Goal: Task Accomplishment & Management: Manage account settings

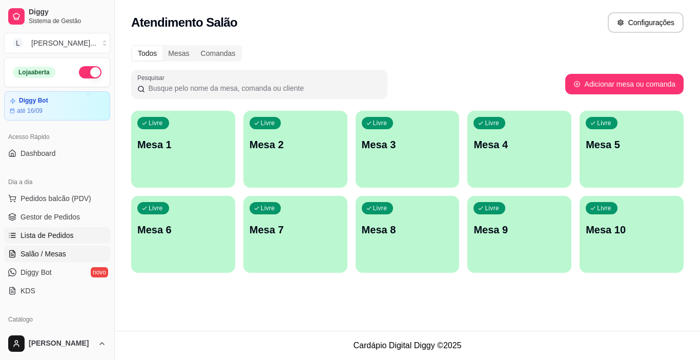
click at [76, 240] on link "Lista de Pedidos" at bounding box center [57, 235] width 106 height 16
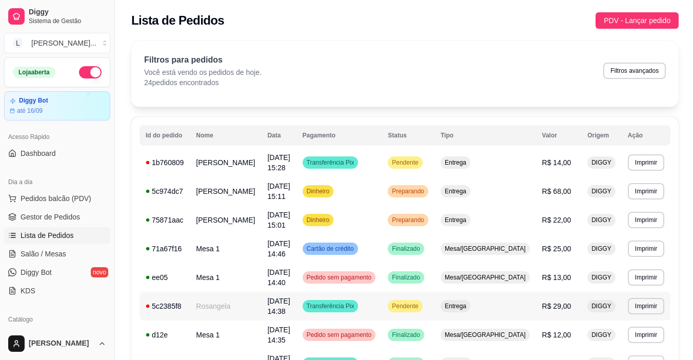
click at [382, 306] on td "Transferência Pix" at bounding box center [339, 306] width 86 height 29
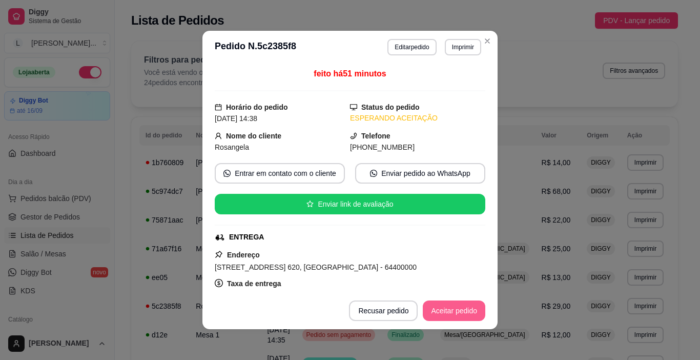
click at [466, 306] on button "Aceitar pedido" at bounding box center [454, 310] width 63 height 21
click at [466, 306] on div "Recusar pedido Aceitar pedido" at bounding box center [402, 310] width 165 height 21
click at [466, 306] on button "Mover para preparo" at bounding box center [445, 310] width 79 height 21
click at [466, 306] on div "Mover para preparo" at bounding box center [445, 310] width 79 height 21
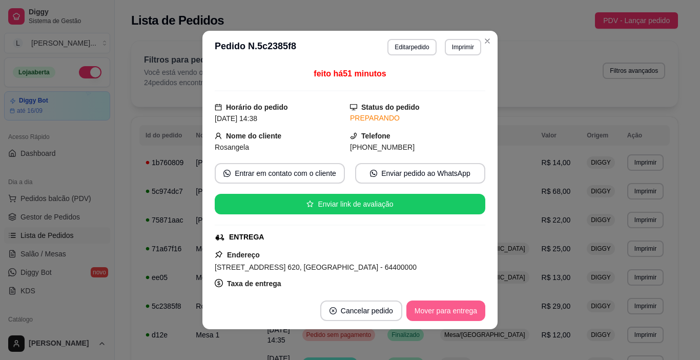
click at [466, 306] on button "Mover para entrega" at bounding box center [446, 310] width 79 height 21
click at [455, 324] on footer "Cancelar pedido Mover para finalizado" at bounding box center [350, 310] width 295 height 37
click at [455, 303] on button "Mover para finalizado" at bounding box center [442, 310] width 85 height 21
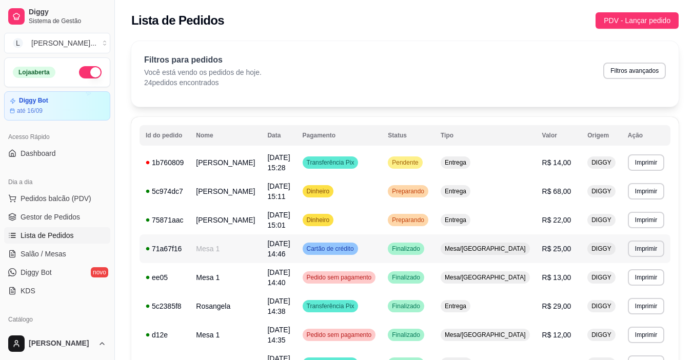
scroll to position [103, 0]
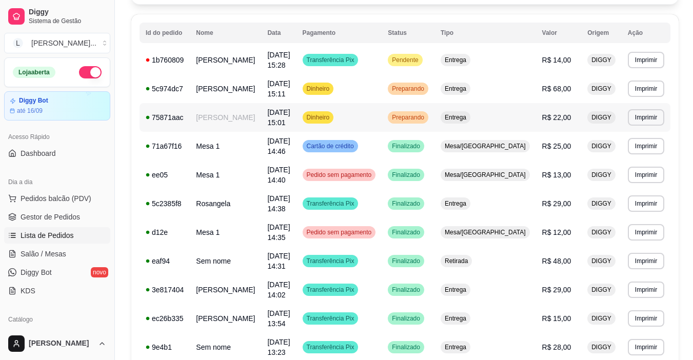
click at [426, 113] on td "Preparando" at bounding box center [407, 117] width 53 height 29
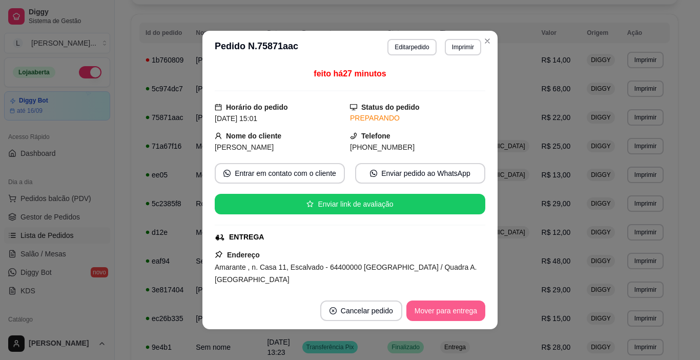
click at [443, 313] on button "Mover para entrega" at bounding box center [446, 310] width 79 height 21
click at [441, 312] on div "Mover para entrega" at bounding box center [438, 310] width 93 height 21
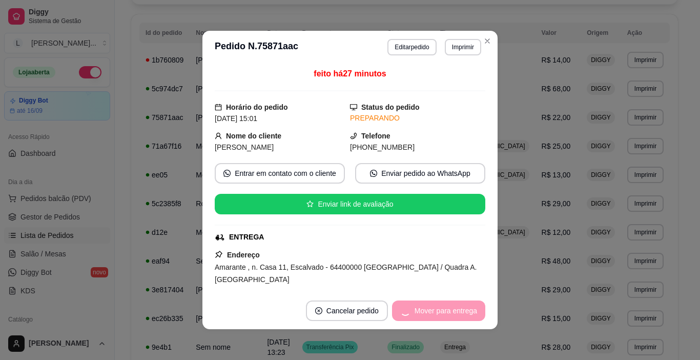
click at [441, 312] on div "Mover para entrega" at bounding box center [438, 310] width 93 height 21
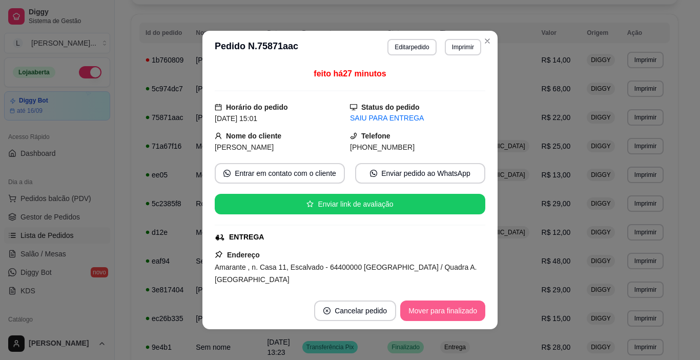
click at [441, 312] on button "Mover para finalizado" at bounding box center [442, 310] width 85 height 21
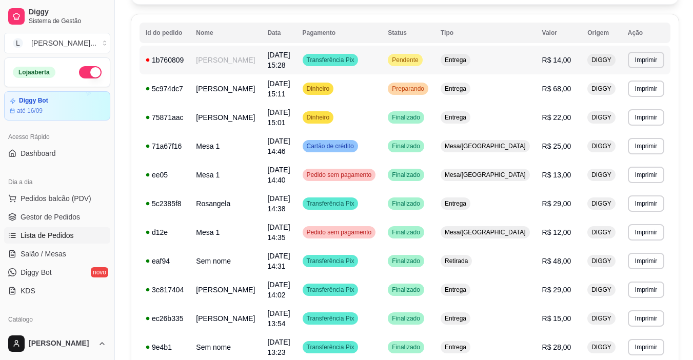
click at [382, 61] on td "Transferência Pix" at bounding box center [339, 60] width 86 height 29
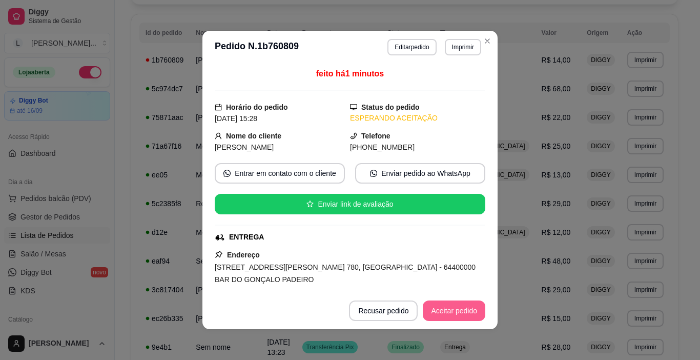
click at [452, 305] on button "Aceitar pedido" at bounding box center [454, 310] width 63 height 21
click at [449, 313] on button "Mover para preparo" at bounding box center [445, 310] width 79 height 21
click at [460, 42] on button "Imprimir" at bounding box center [463, 47] width 36 height 16
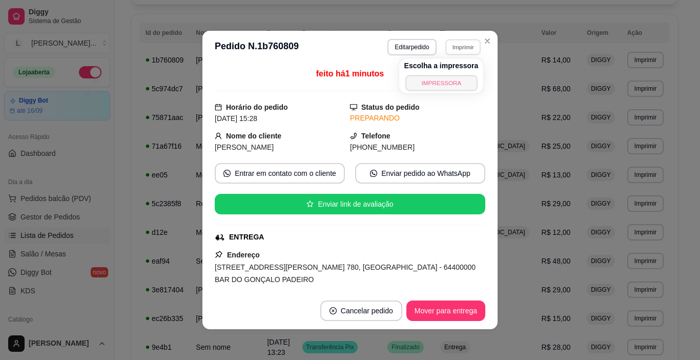
click at [454, 85] on button "IMPRESSORA" at bounding box center [442, 83] width 72 height 16
